Goal: Check status: Check status

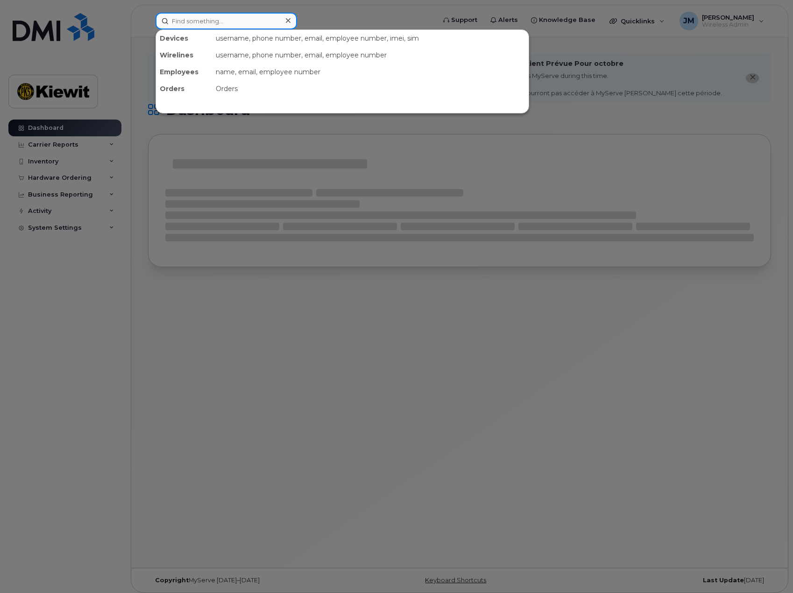
click at [226, 19] on input at bounding box center [225, 21] width 141 height 17
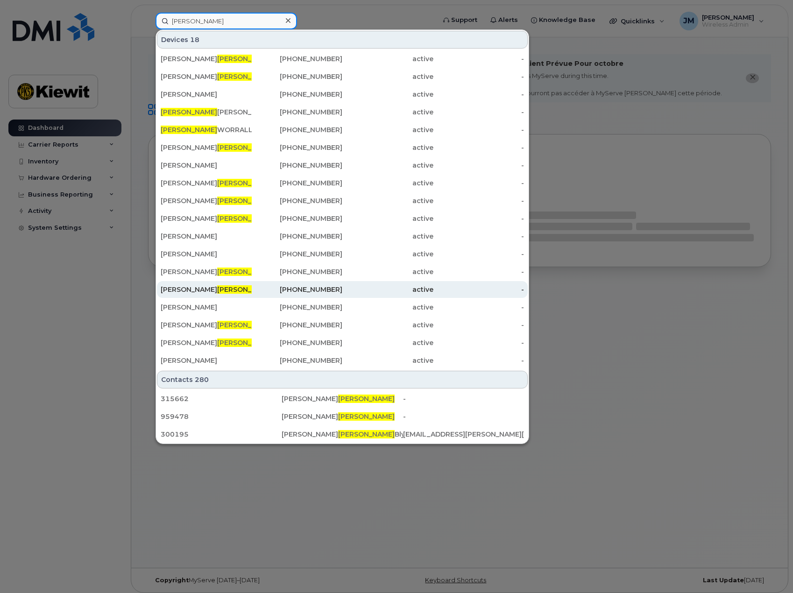
type input "stewart"
click at [217, 286] on span "STEWART" at bounding box center [245, 289] width 56 height 8
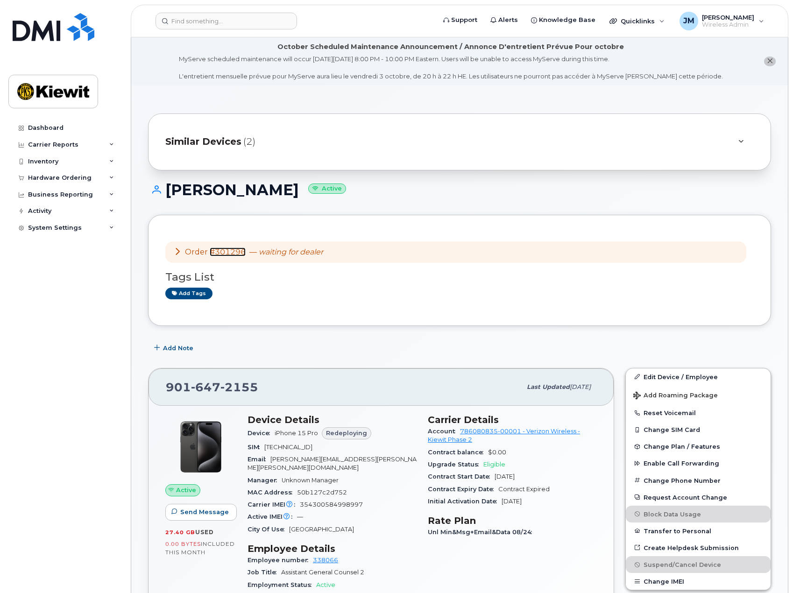
click at [232, 254] on link "#301296" at bounding box center [228, 251] width 36 height 9
